Goal: Communication & Community: Connect with others

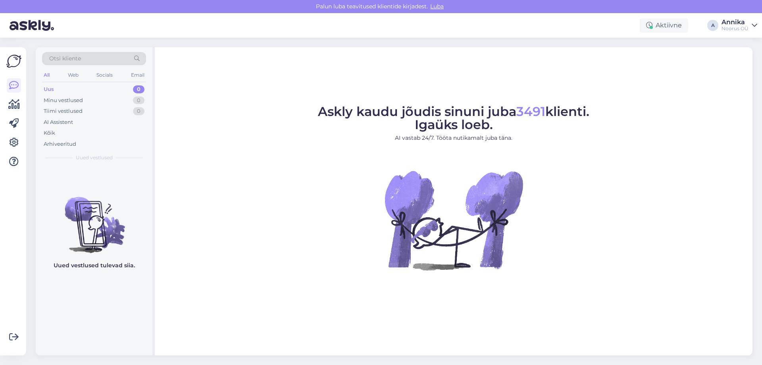
click at [524, 163] on img at bounding box center [453, 219] width 143 height 143
